Goal: Use online tool/utility

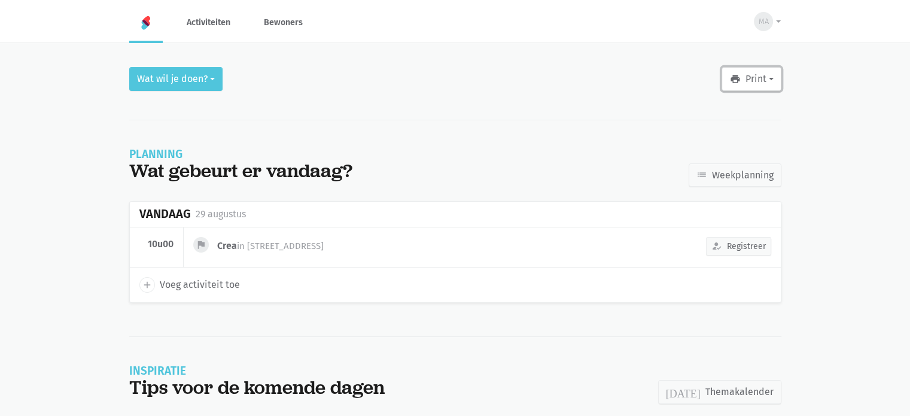
click at [762, 83] on button "print Print" at bounding box center [751, 79] width 59 height 24
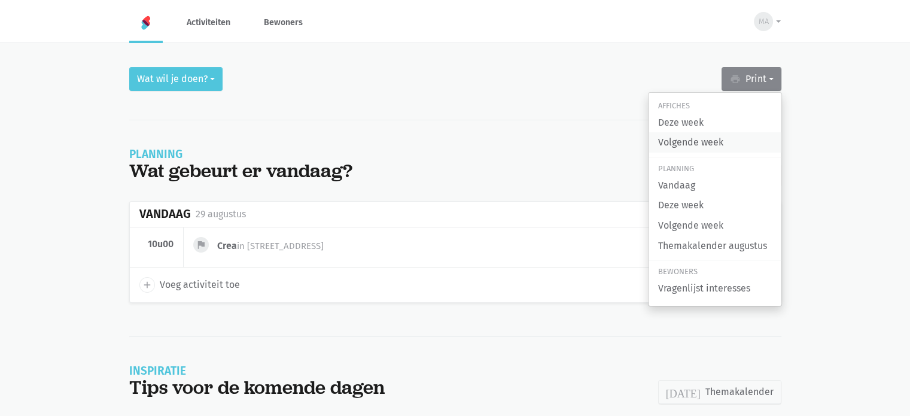
click at [716, 143] on link "Volgende week" at bounding box center [715, 142] width 133 height 20
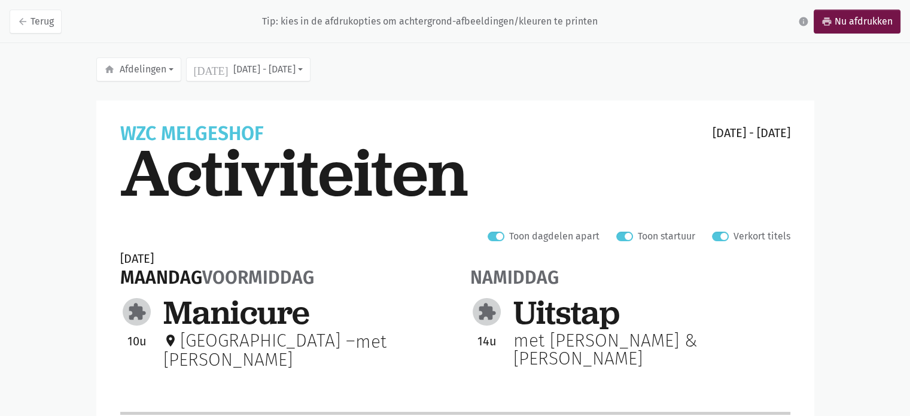
click at [733, 239] on label "Verkort titels" at bounding box center [761, 237] width 57 height 16
click at [721, 239] on input "Verkort titels" at bounding box center [717, 235] width 10 height 13
checkbox input "false"
click at [842, 23] on link "print Nu afdrukken" at bounding box center [857, 22] width 87 height 24
